Goal: Navigation & Orientation: Find specific page/section

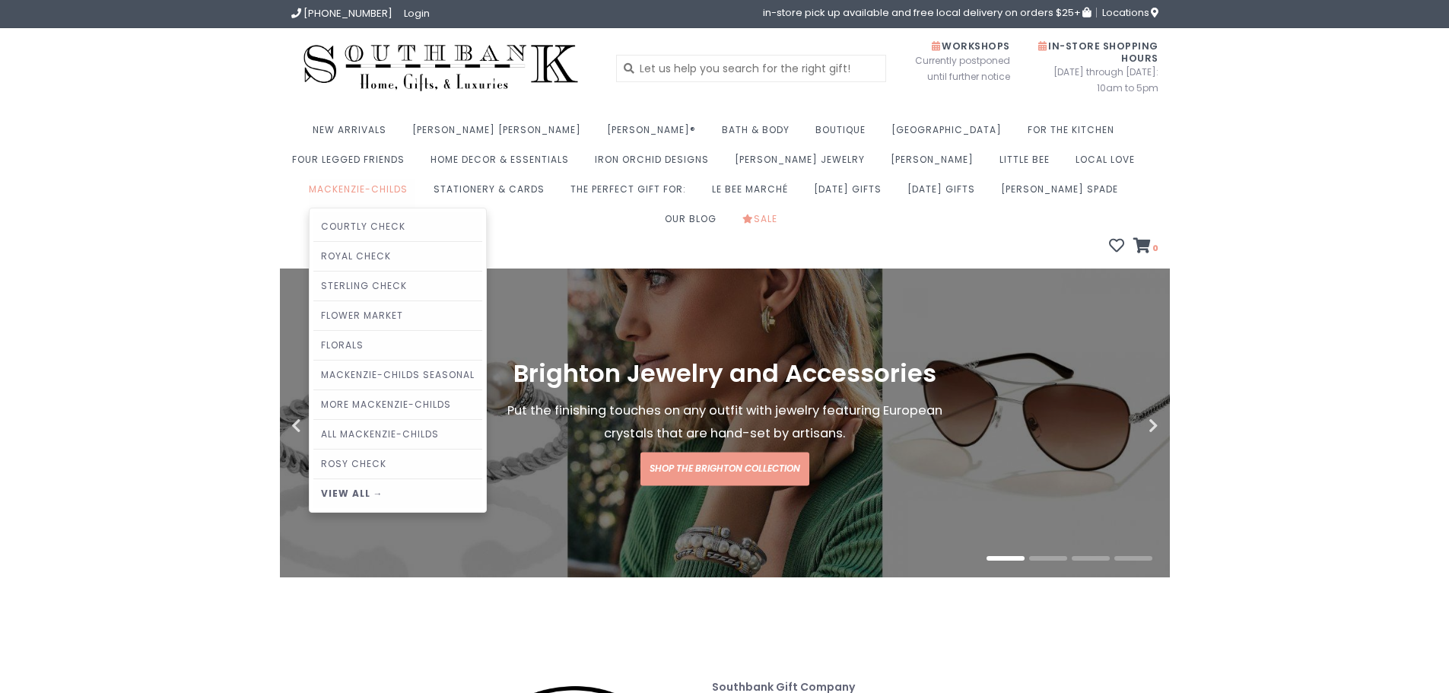
click at [415, 179] on link "MacKenzie-Childs" at bounding box center [362, 194] width 106 height 30
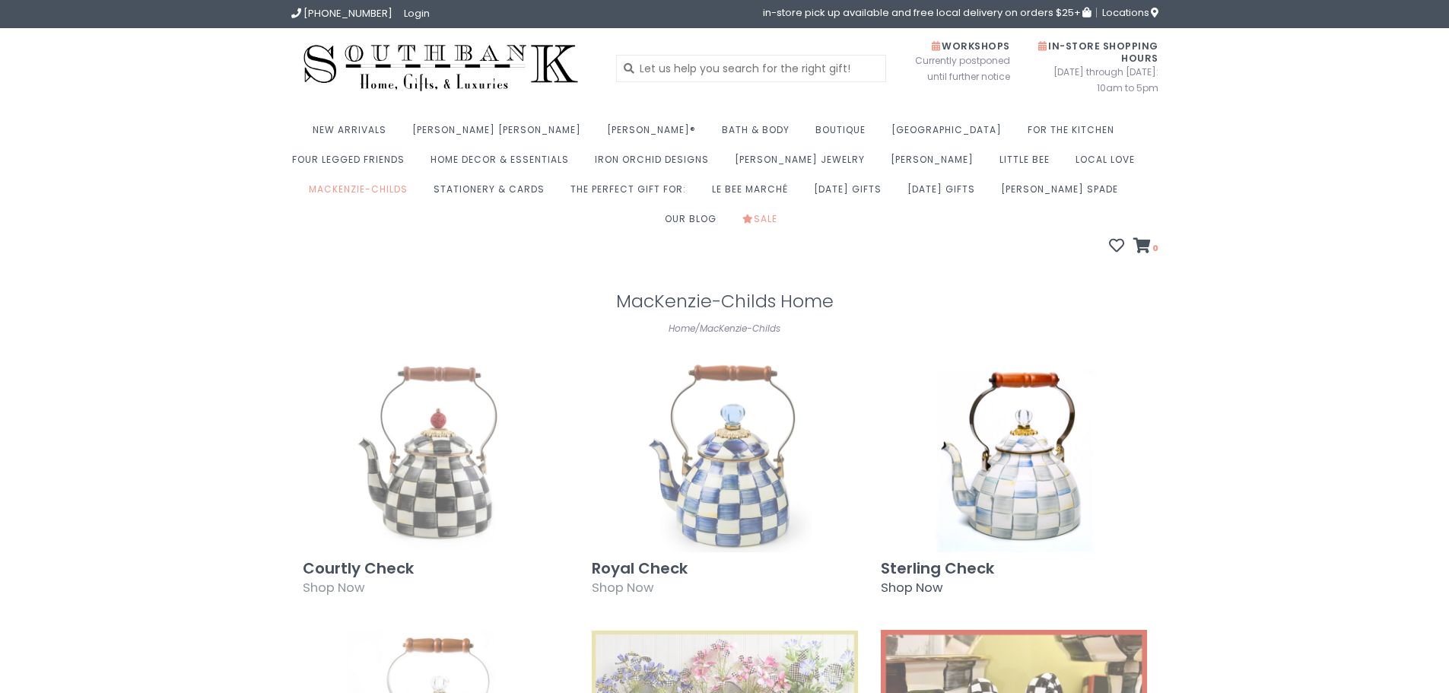
click at [1023, 448] on img at bounding box center [1014, 456] width 266 height 192
